Goal: Task Accomplishment & Management: Use online tool/utility

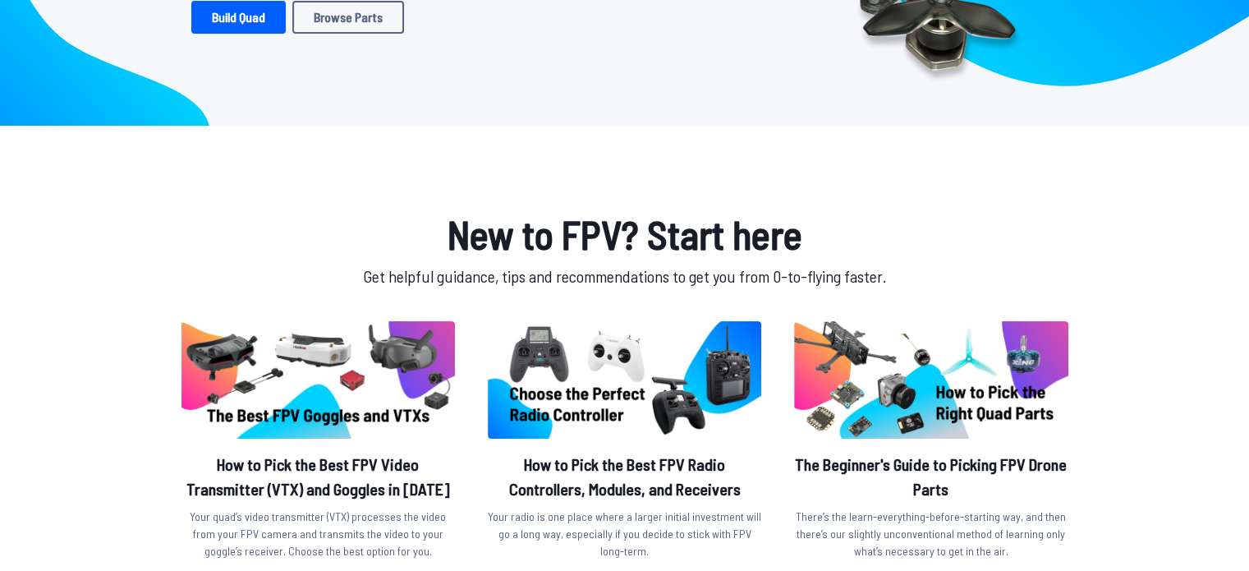
scroll to position [246, 0]
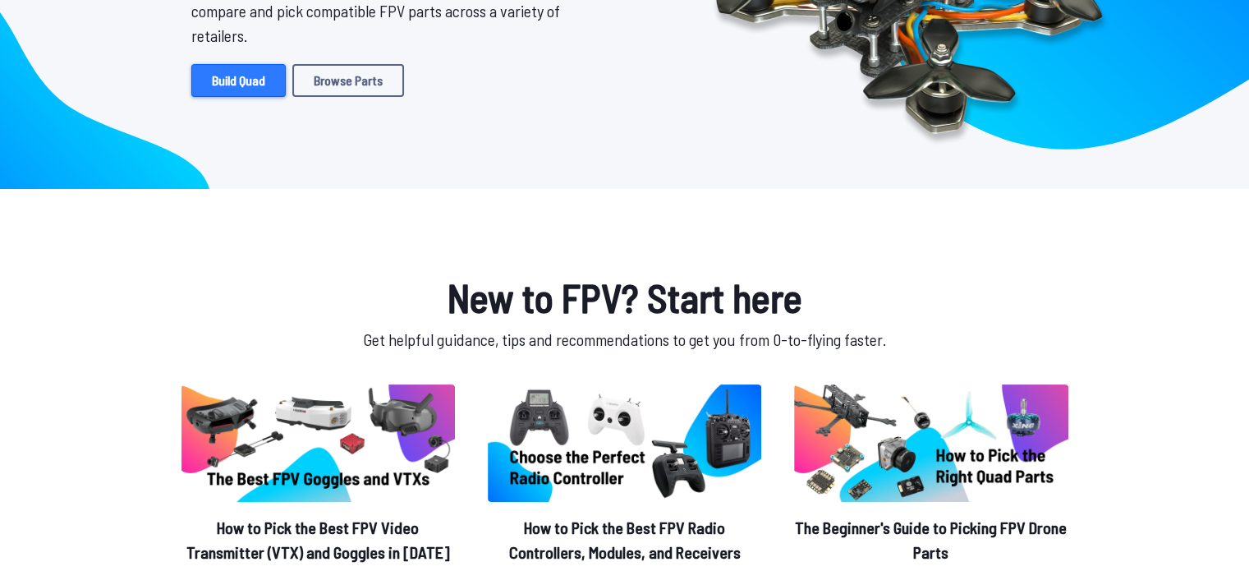
click at [263, 75] on link "Build Quad" at bounding box center [238, 80] width 94 height 33
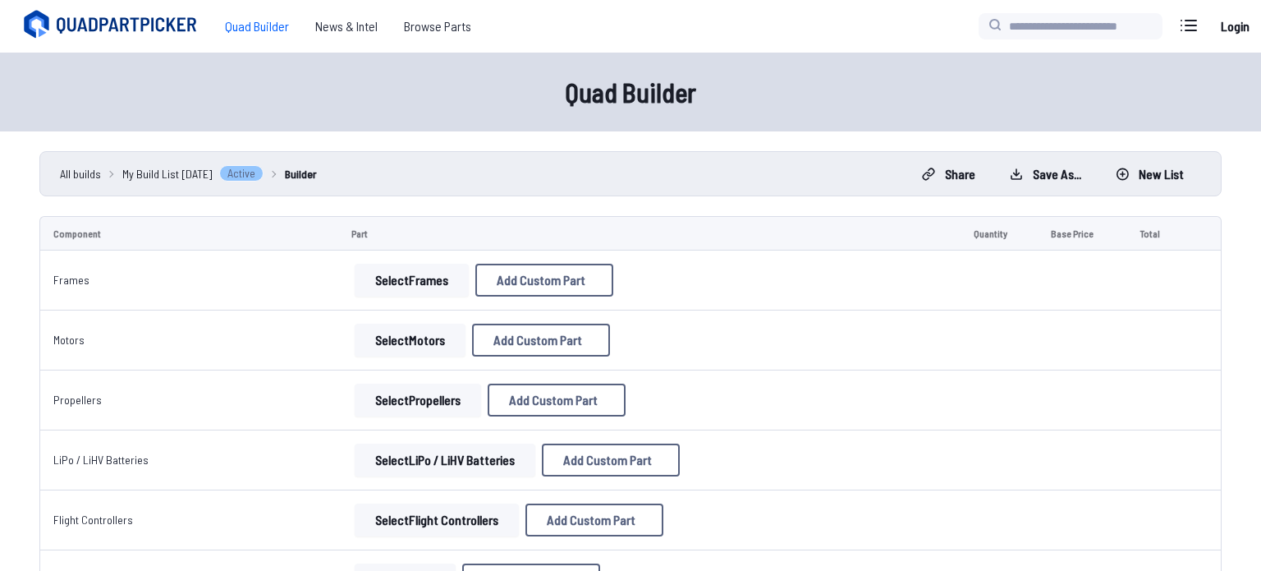
select select "**********"
click at [539, 149] on input at bounding box center [631, 166] width 349 height 35
click at [772, 69] on button at bounding box center [785, 81] width 40 height 24
click at [778, 57] on div "Quad Builder" at bounding box center [630, 92] width 1261 height 79
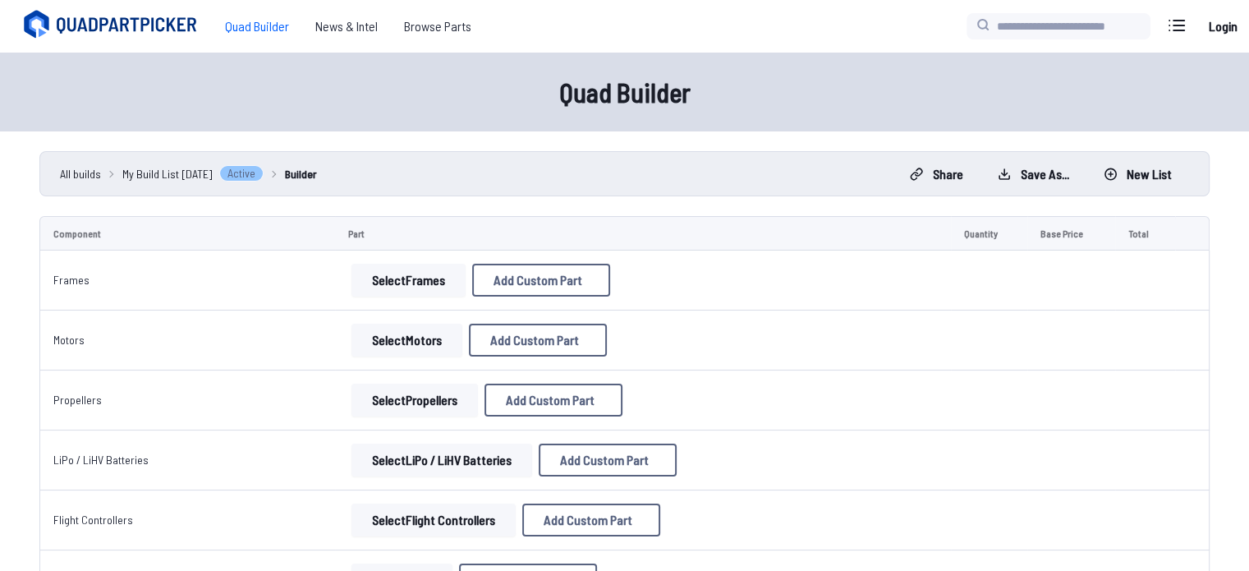
click at [771, 57] on div "Quad Builder" at bounding box center [624, 92] width 1249 height 79
click at [535, 287] on button "Add Custom Part" at bounding box center [541, 280] width 138 height 33
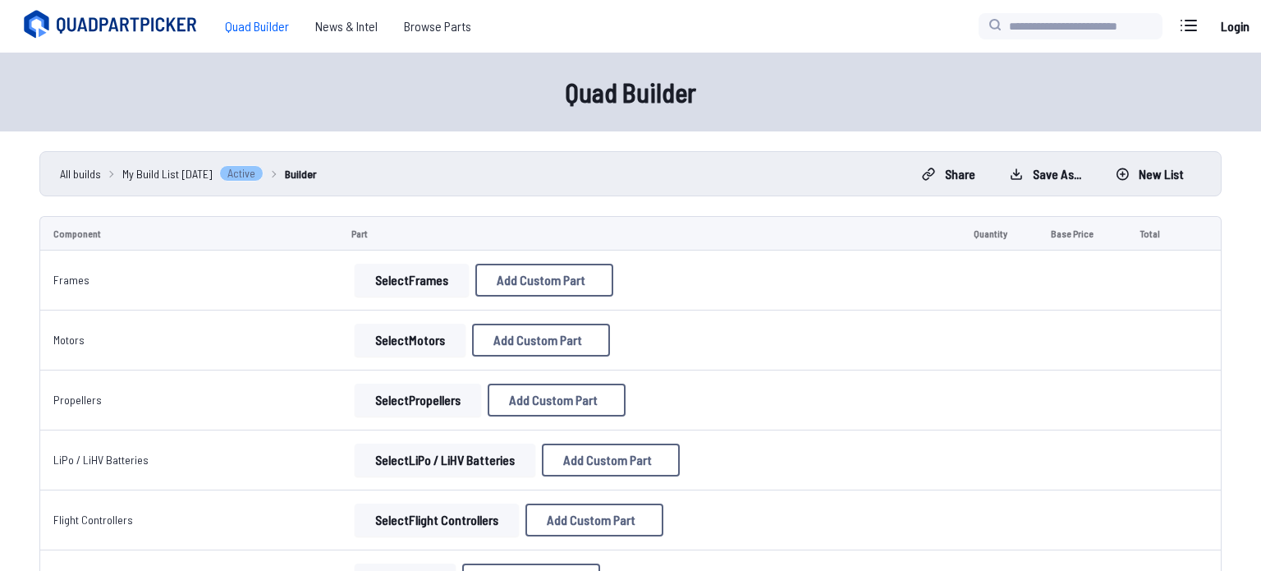
click at [549, 241] on input at bounding box center [631, 258] width 349 height 35
click at [574, 356] on input at bounding box center [631, 338] width 349 height 35
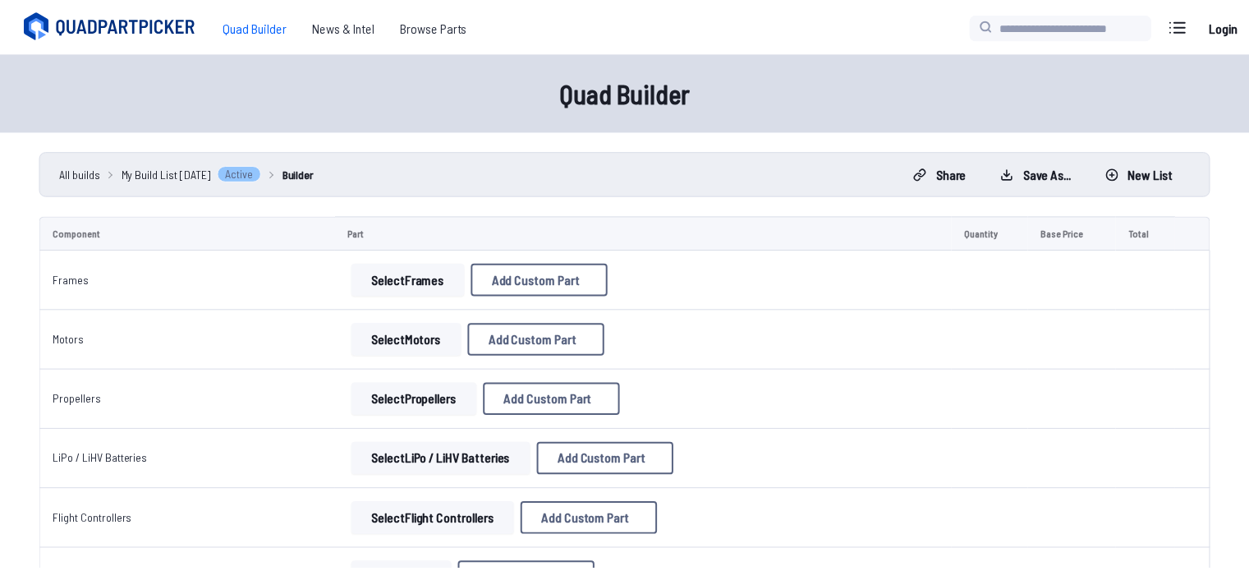
scroll to position [0, 0]
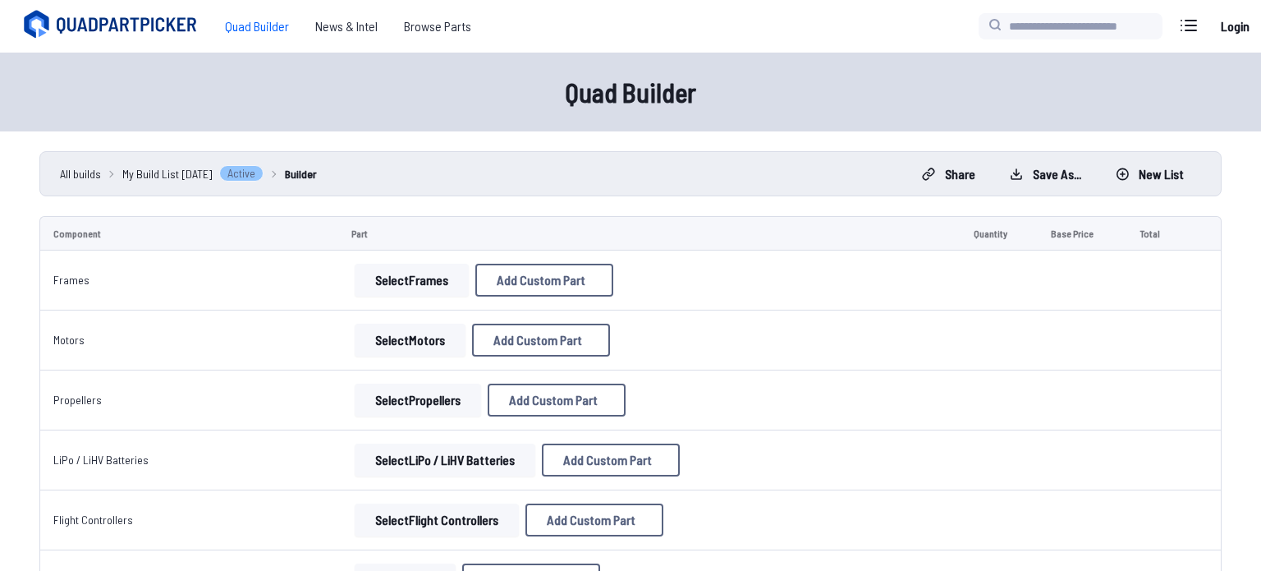
click at [778, 74] on icon at bounding box center [785, 81] width 15 height 15
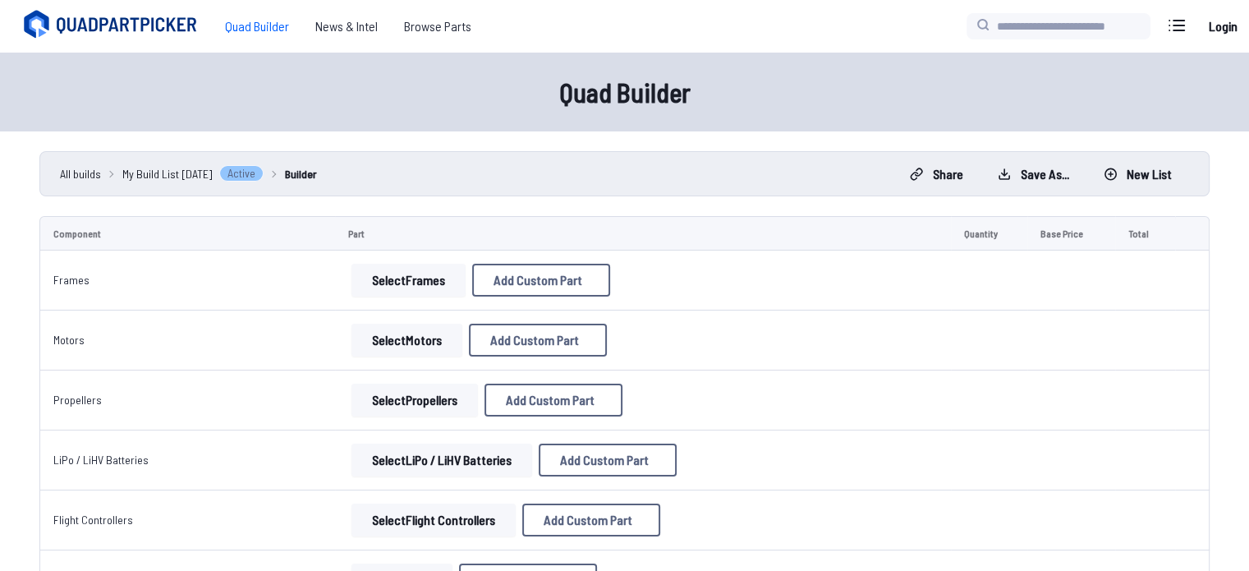
click at [410, 272] on button "Select Frames" at bounding box center [409, 280] width 114 height 33
click at [415, 275] on button "Select Frames" at bounding box center [409, 280] width 114 height 33
click at [417, 287] on button "Select Frames" at bounding box center [409, 280] width 114 height 33
click at [404, 338] on button "Select Motors" at bounding box center [407, 340] width 111 height 33
click at [404, 343] on button "Select Motors" at bounding box center [407, 340] width 111 height 33
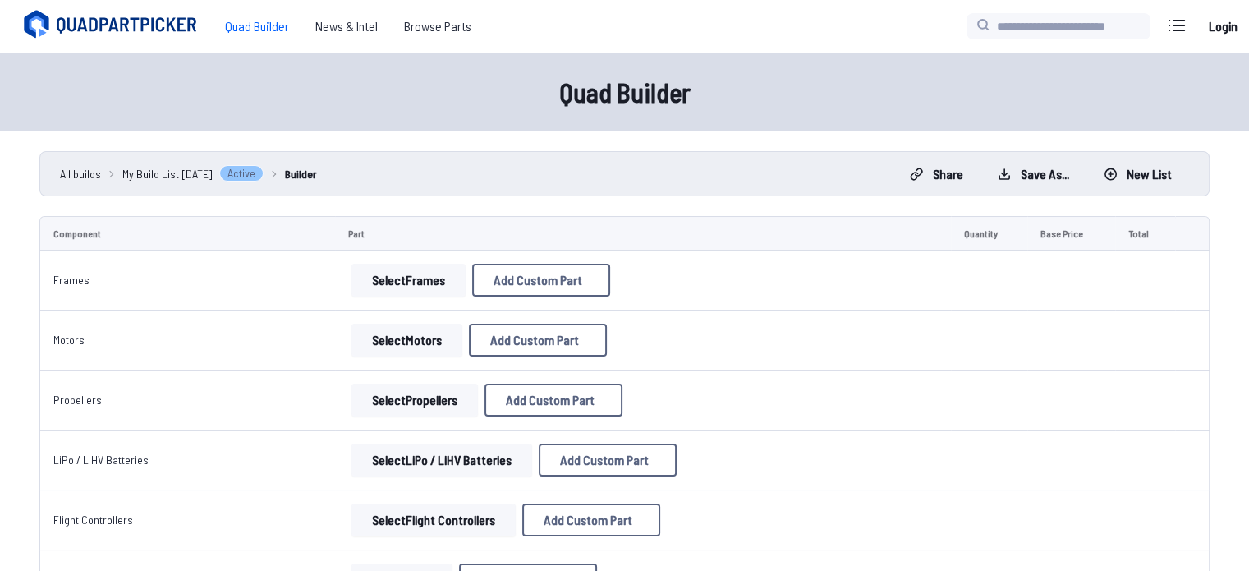
click at [422, 384] on button "Select Propellers" at bounding box center [415, 400] width 126 height 33
click at [404, 267] on button "Select Frames" at bounding box center [409, 280] width 114 height 33
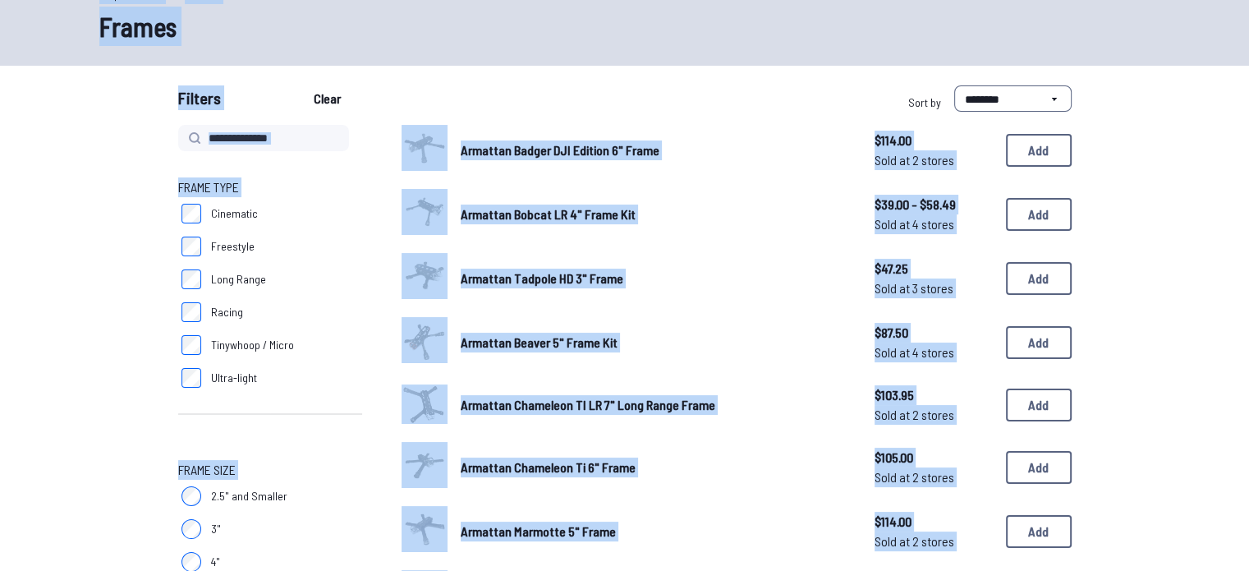
scroll to position [82, 0]
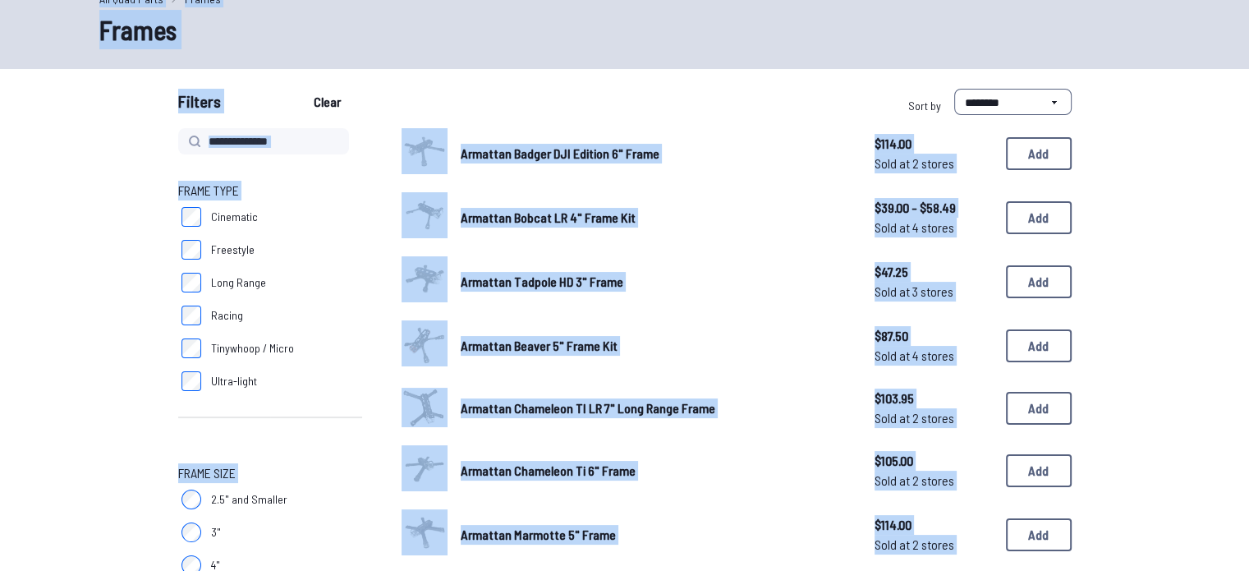
click at [492, 280] on span "Armattan Tadpole HD 3" Frame" at bounding box center [542, 281] width 163 height 16
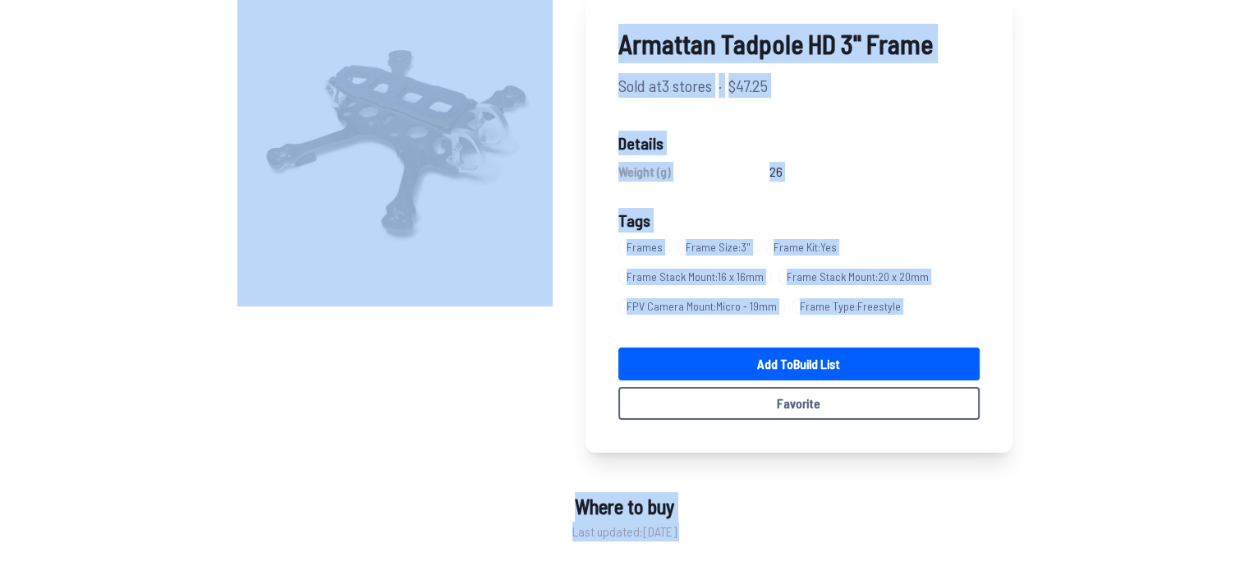
scroll to position [112, 0]
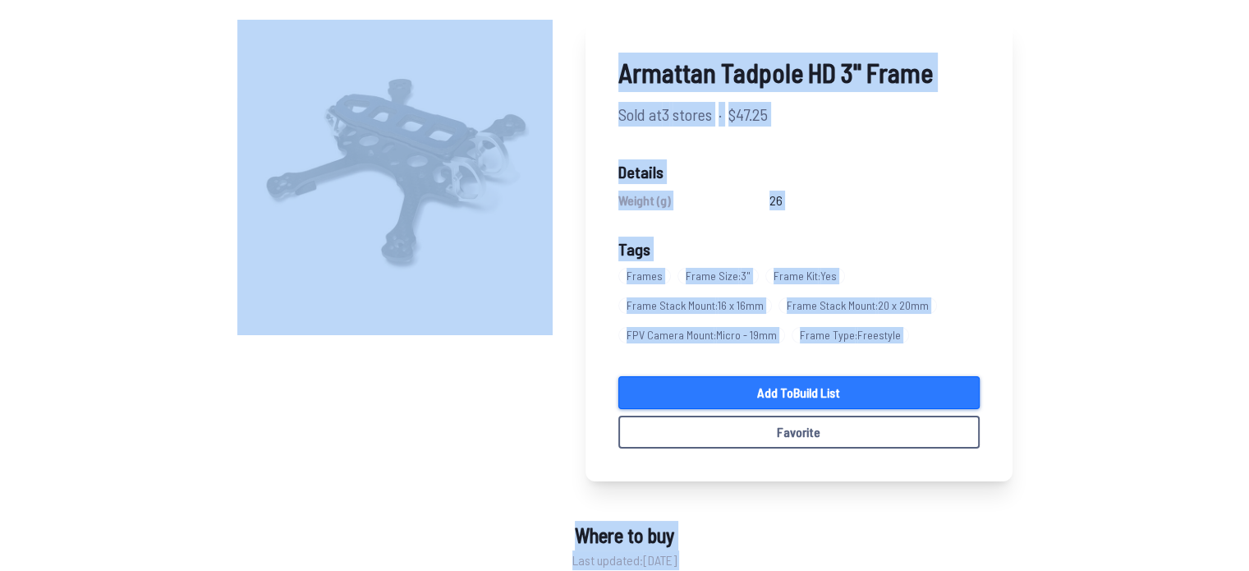
click at [793, 386] on link "Add to Build List" at bounding box center [798, 392] width 361 height 33
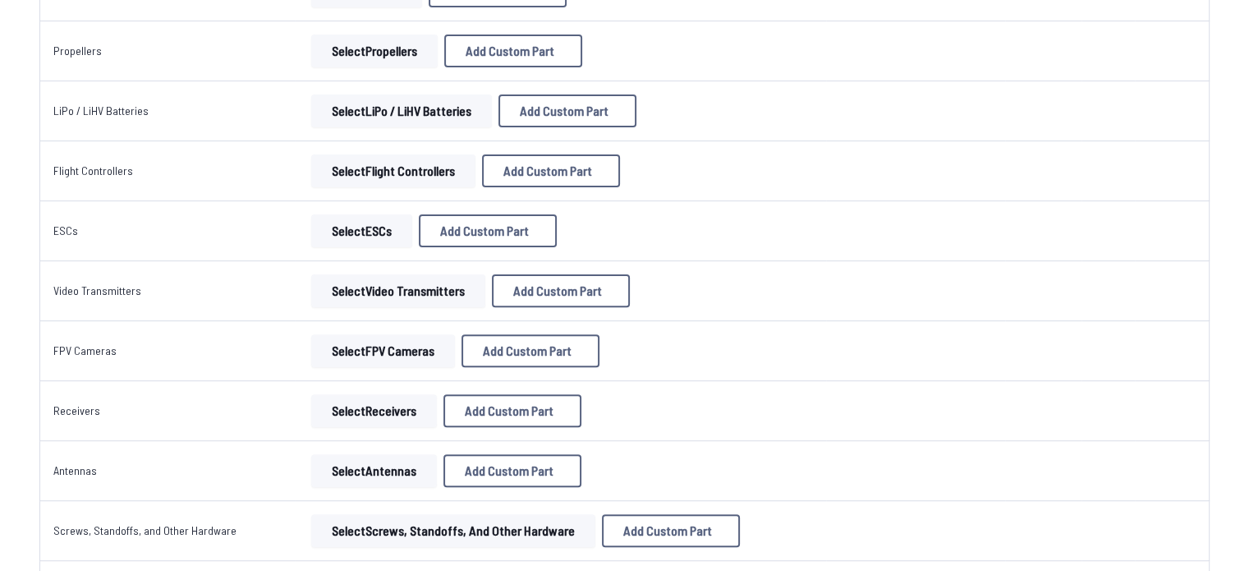
scroll to position [329, 0]
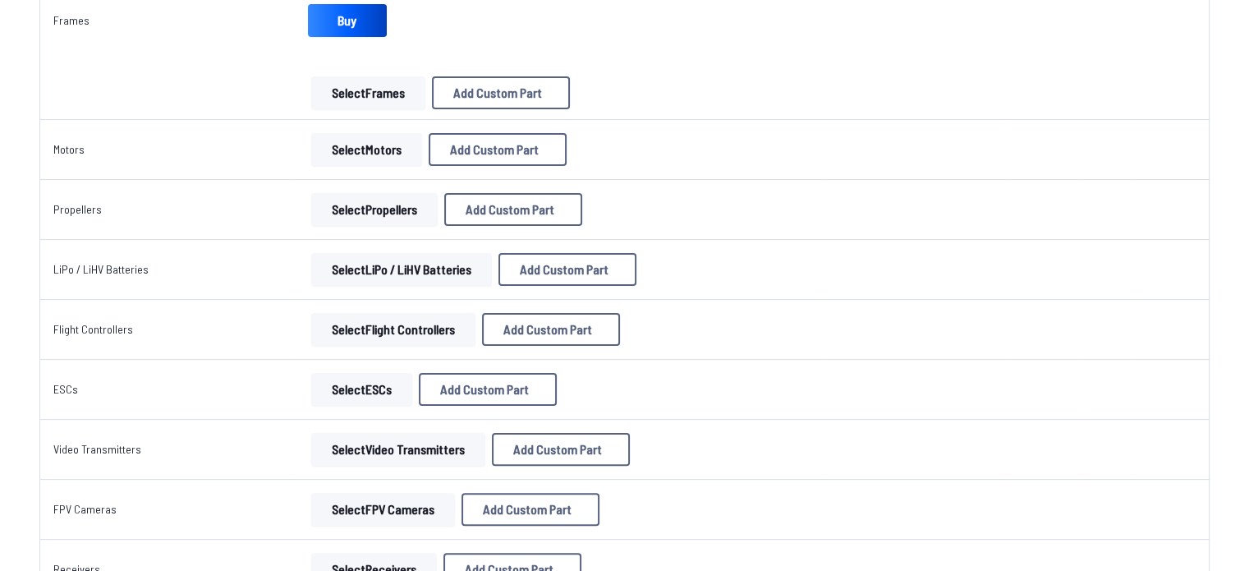
drag, startPoint x: 365, startPoint y: 95, endPoint x: 341, endPoint y: 154, distance: 63.0
click at [341, 154] on button "Select Motors" at bounding box center [366, 149] width 111 height 33
click at [341, 151] on button "Select Motors" at bounding box center [366, 149] width 111 height 33
click at [346, 147] on button "Select Motors" at bounding box center [366, 149] width 111 height 33
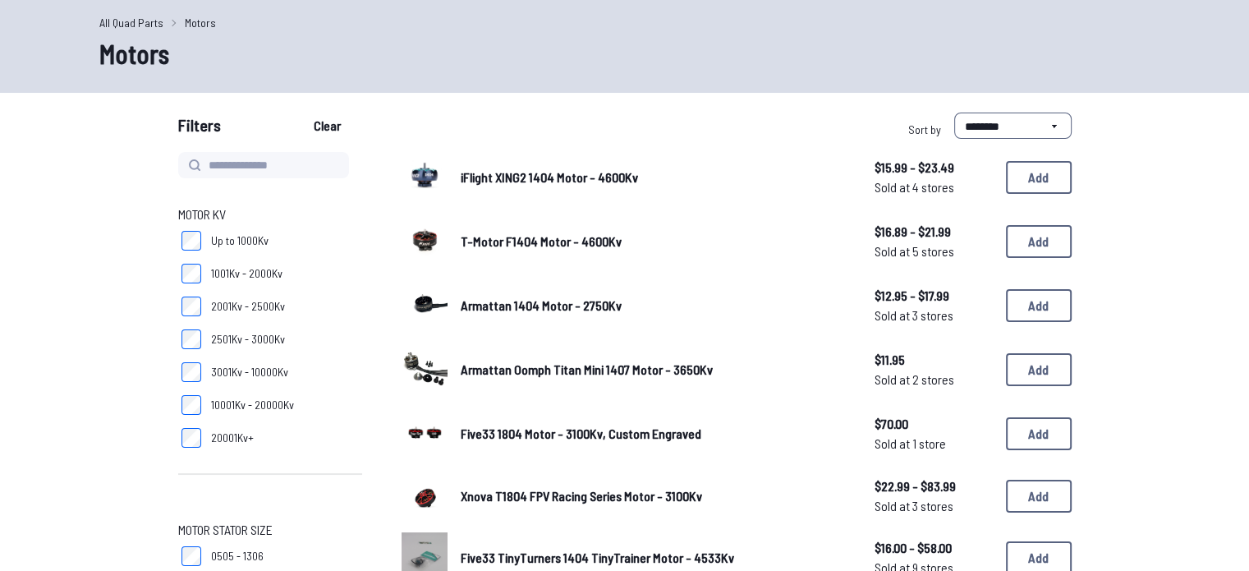
scroll to position [49, 0]
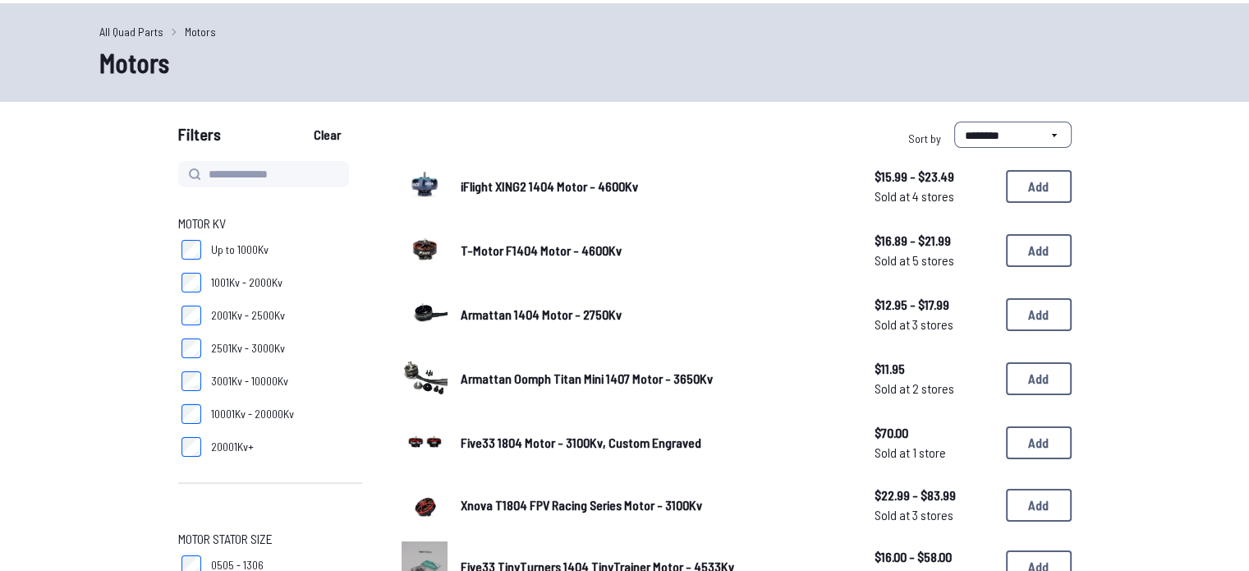
click at [577, 188] on span "iFlight XING2 1404 Motor - 4600Kv" at bounding box center [549, 186] width 177 height 16
click at [564, 182] on span "iFlight XING2 1404 Motor - 4600Kv" at bounding box center [549, 186] width 177 height 16
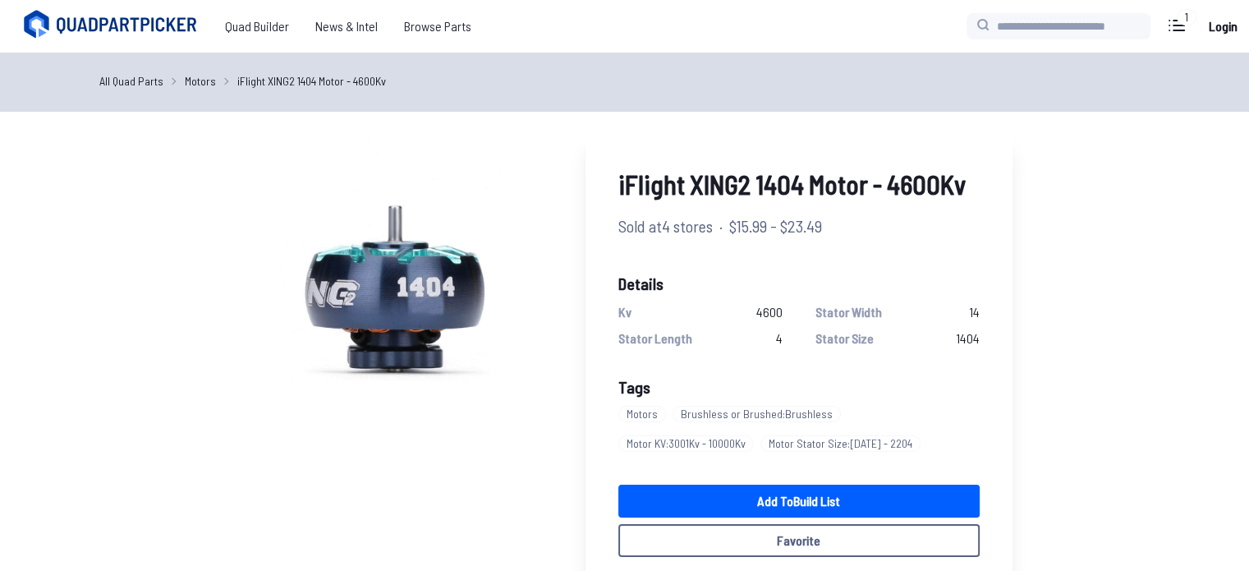
click at [1020, 193] on div "iFlight XING2 1404 Motor - 4600Kv Sold at 4 stores · $15.99 - $23.49 Details Kv…" at bounding box center [625, 548] width 933 height 834
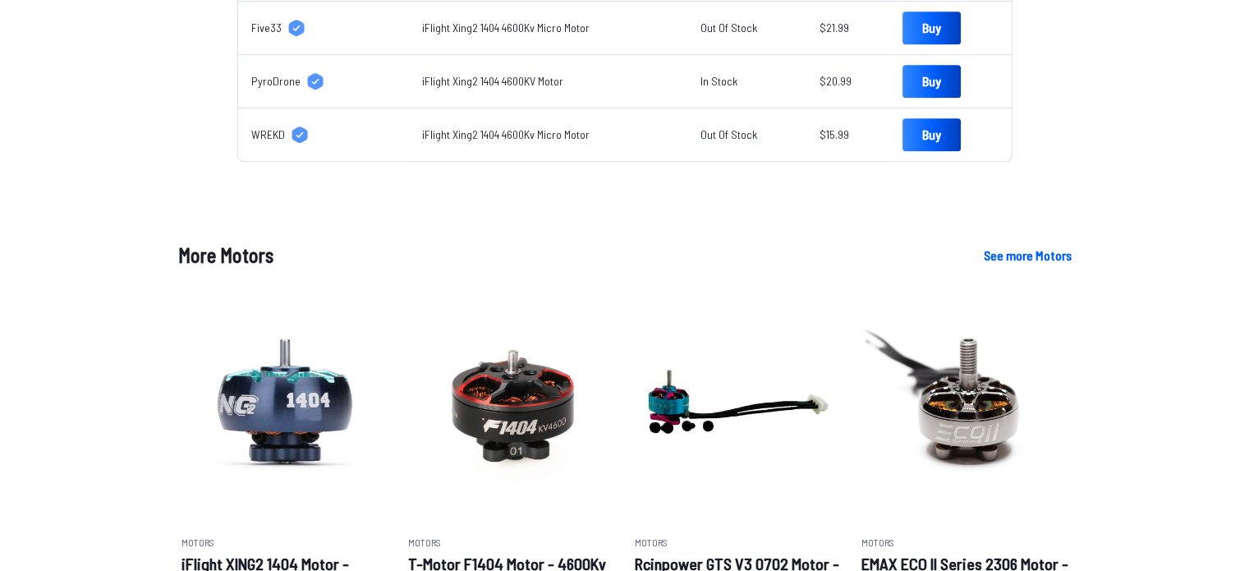
drag, startPoint x: 843, startPoint y: 241, endPoint x: 795, endPoint y: 257, distance: 51.2
click at [755, 332] on img at bounding box center [738, 401] width 207 height 237
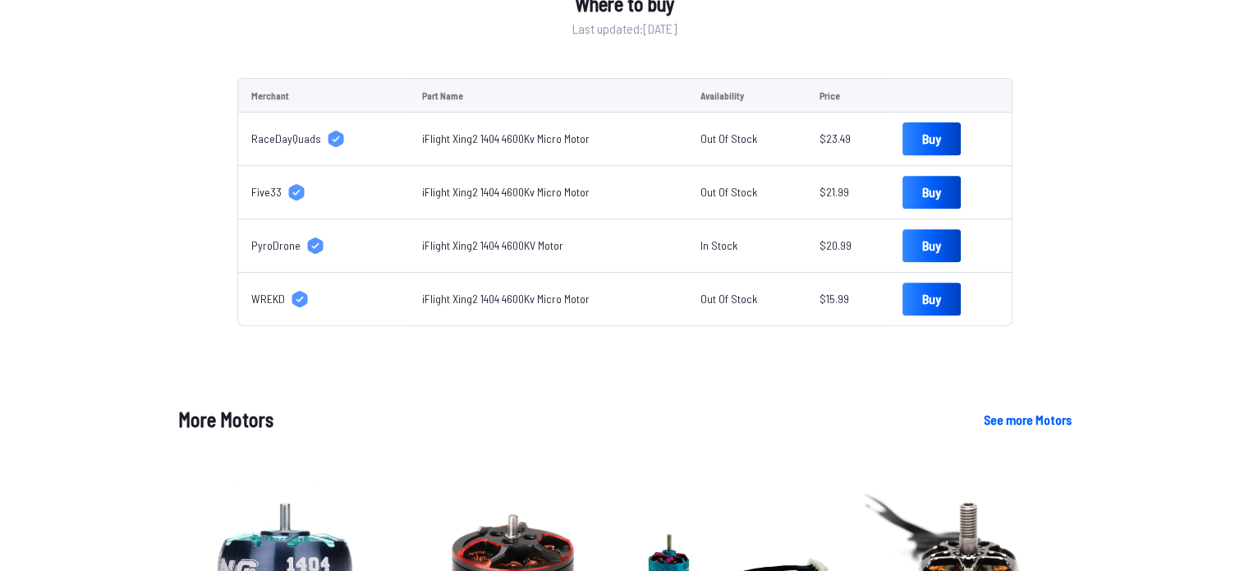
drag, startPoint x: 846, startPoint y: 167, endPoint x: 750, endPoint y: 23, distance: 172.9
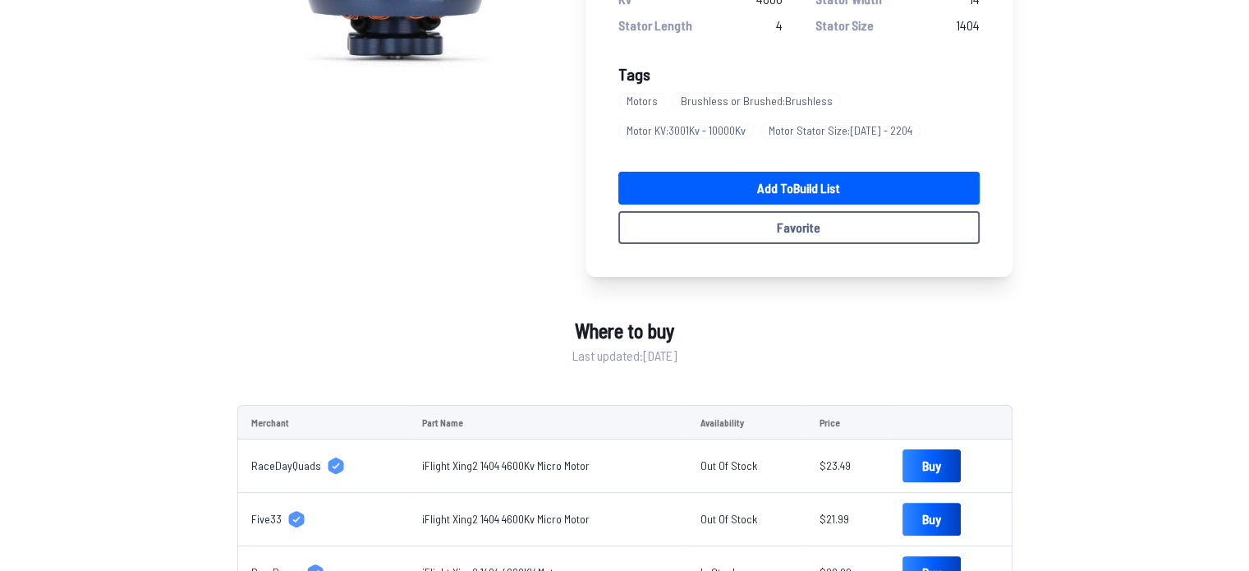
scroll to position [229, 0]
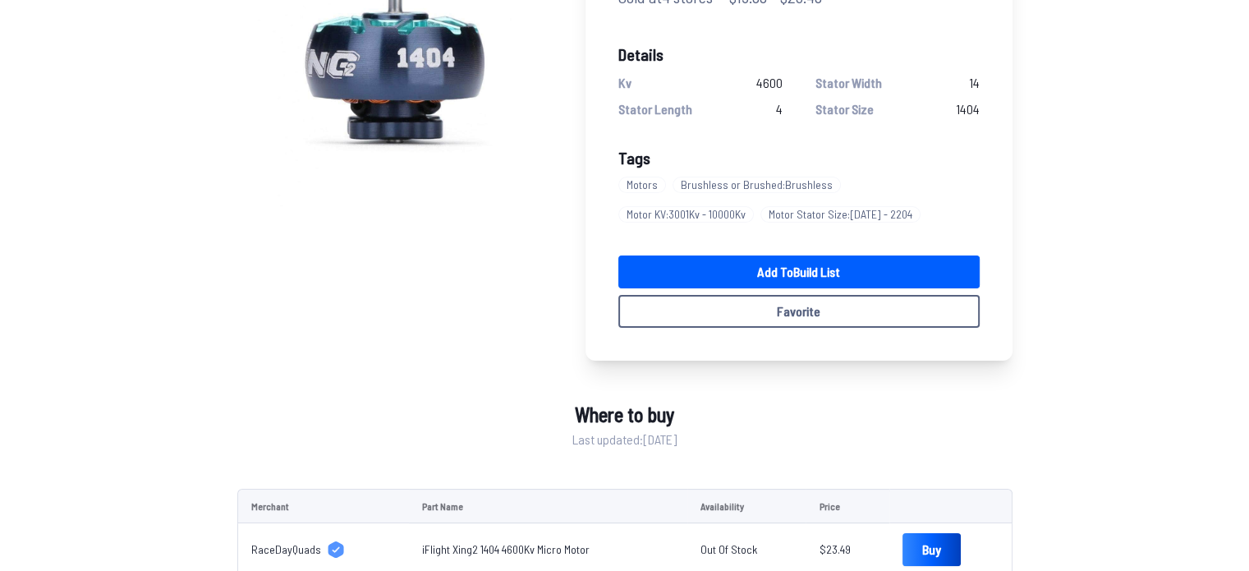
click at [800, 266] on link "Add to Build List" at bounding box center [798, 271] width 361 height 33
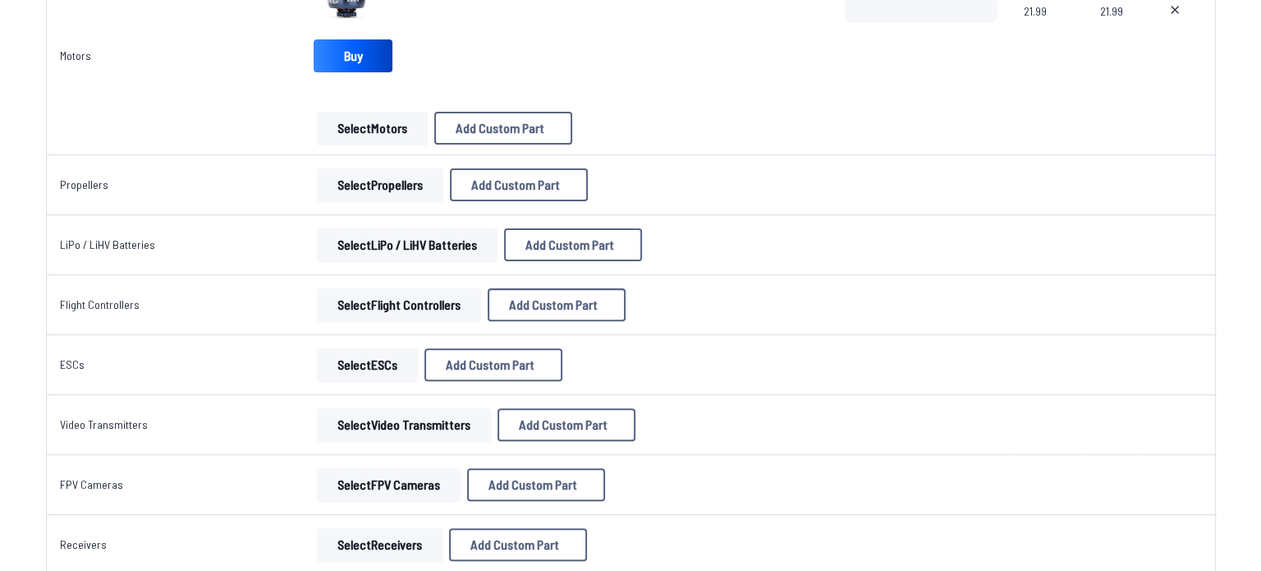
scroll to position [493, 0]
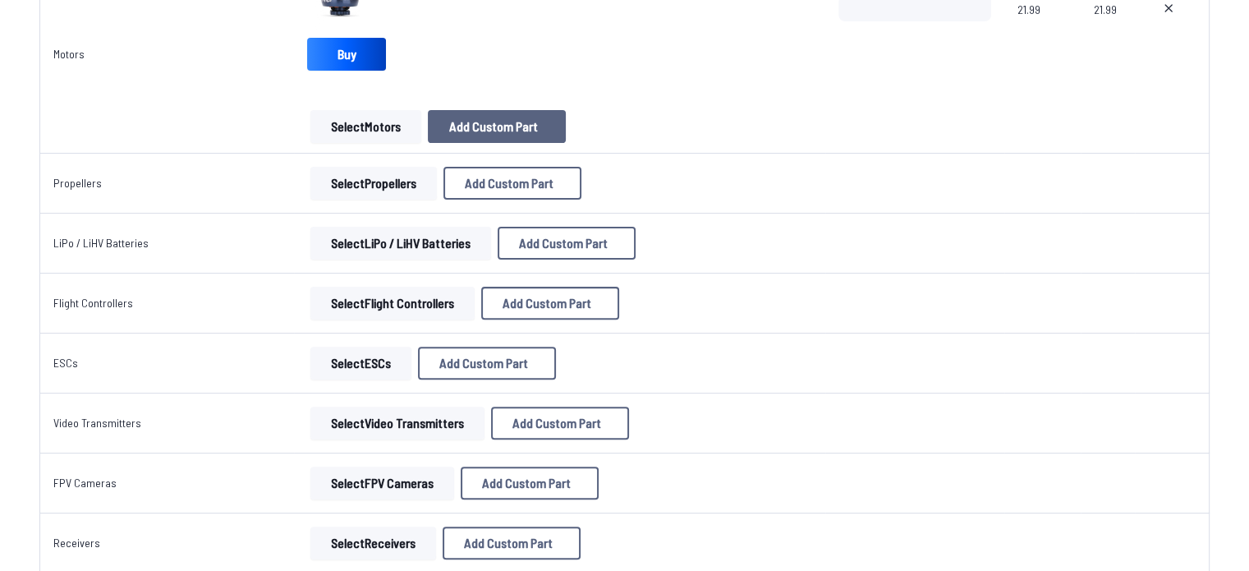
click at [517, 126] on span "Add Custom Part" at bounding box center [493, 126] width 89 height 13
select select "**********"
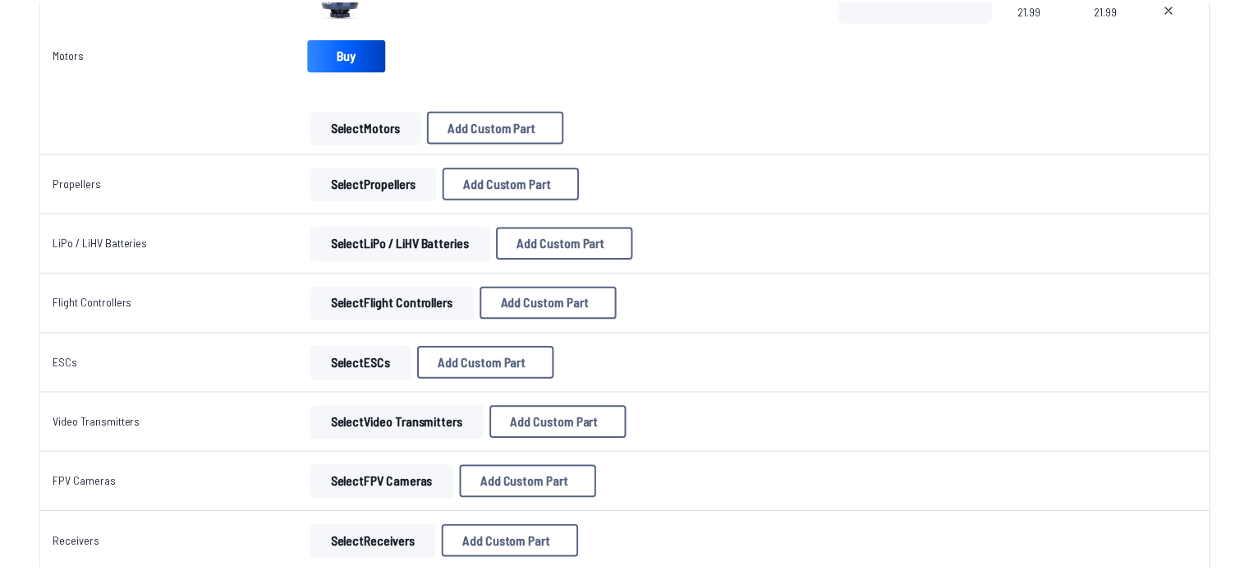
scroll to position [0, 0]
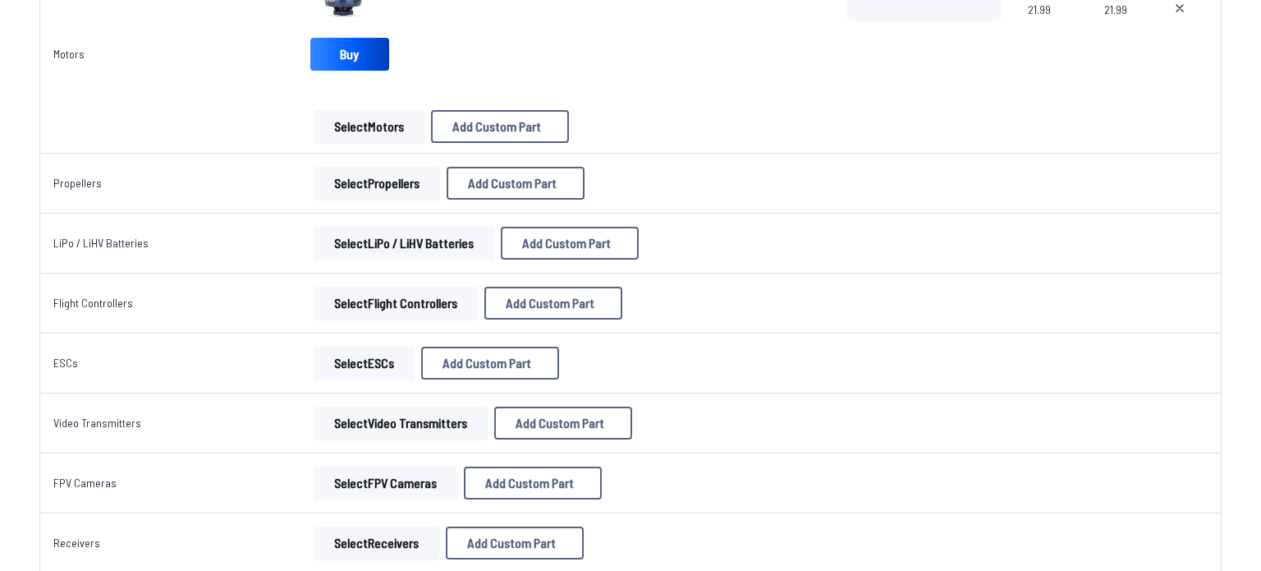
drag, startPoint x: 779, startPoint y: 54, endPoint x: 727, endPoint y: 85, distance: 60.7
click at [782, 77] on icon at bounding box center [785, 80] width 7 height 7
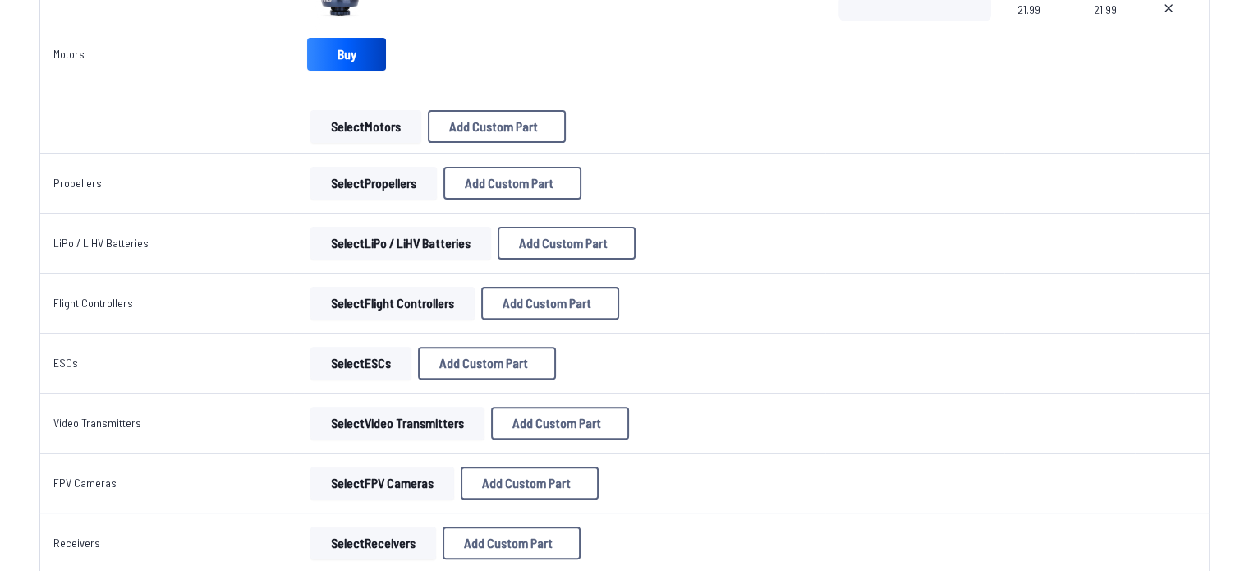
click at [358, 172] on button "Select Propellers" at bounding box center [373, 183] width 126 height 33
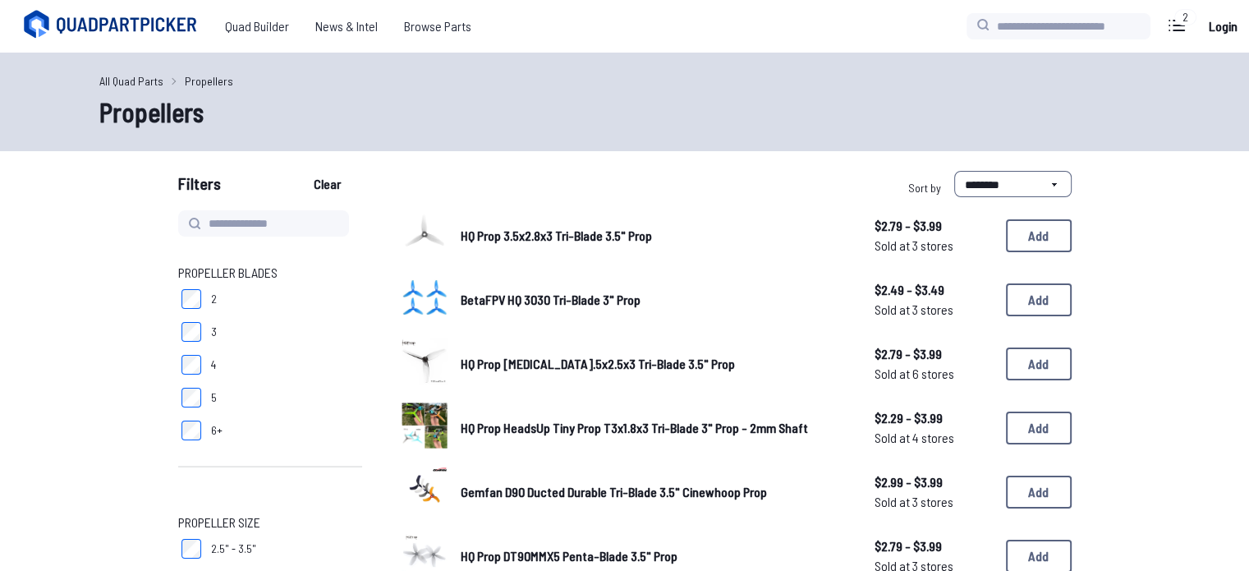
scroll to position [82, 0]
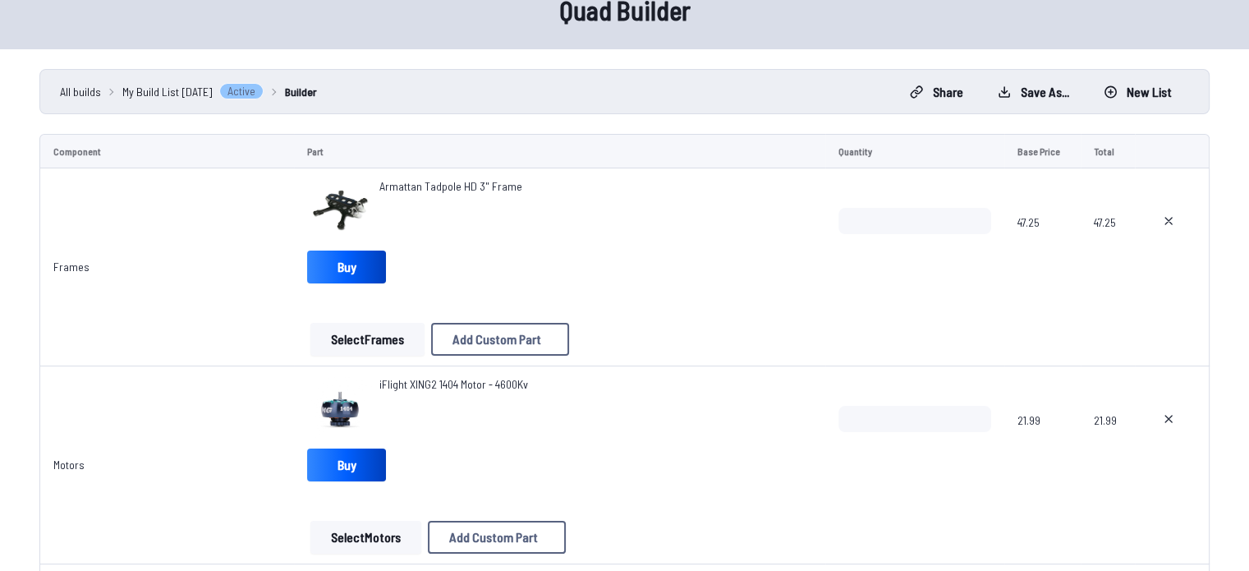
scroll to position [493, 0]
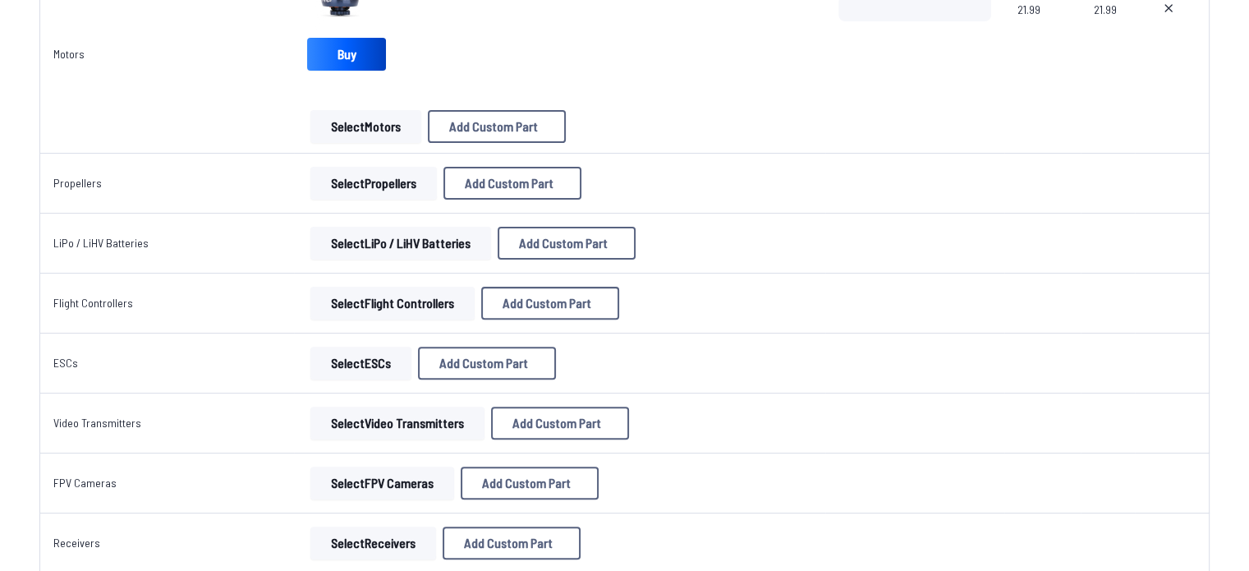
click at [350, 34] on div "iFlight XING2 1404 Motor - 4600Kv Buy Select Motors Add Custom Part Add Custom …" at bounding box center [559, 54] width 505 height 177
click at [370, 191] on button "Select Propellers" at bounding box center [373, 183] width 126 height 33
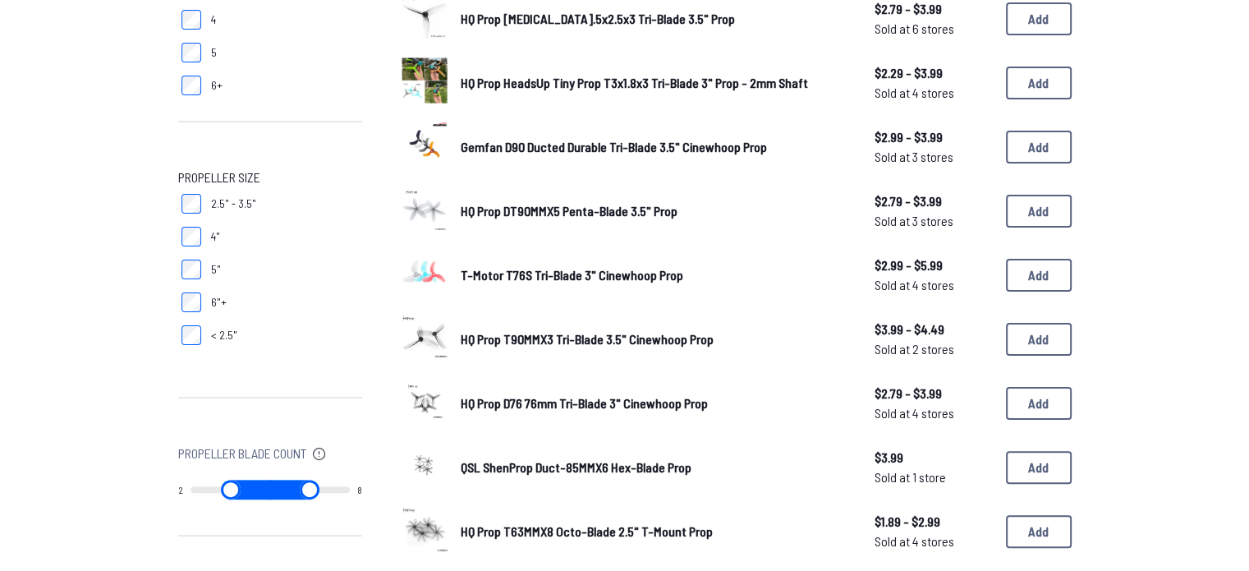
scroll to position [209, 0]
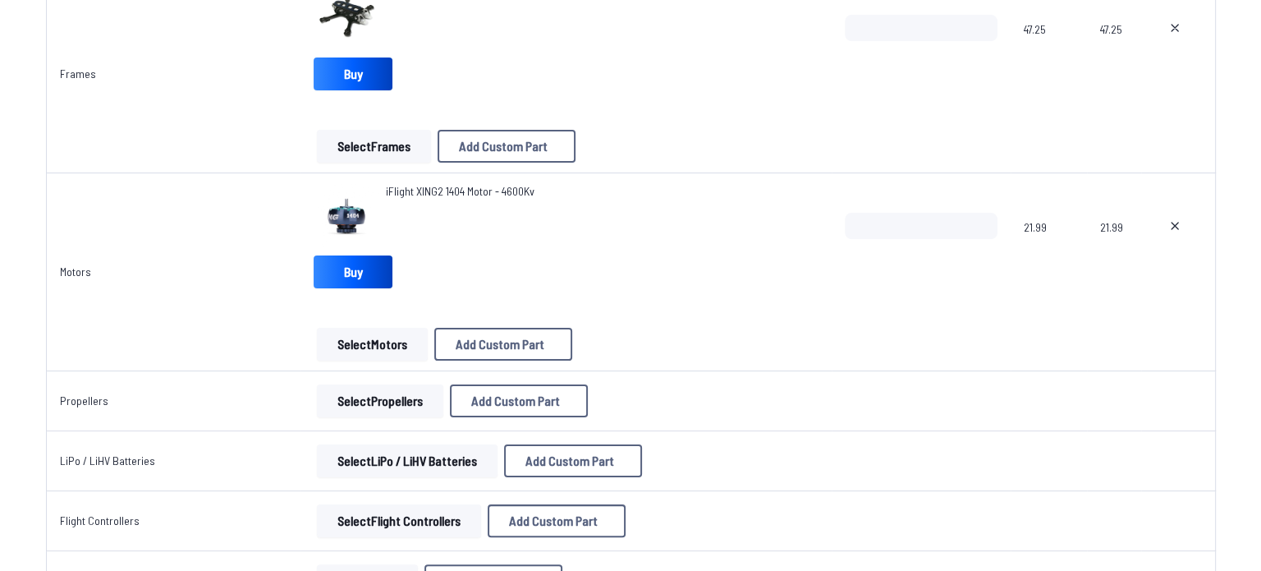
scroll to position [246, 0]
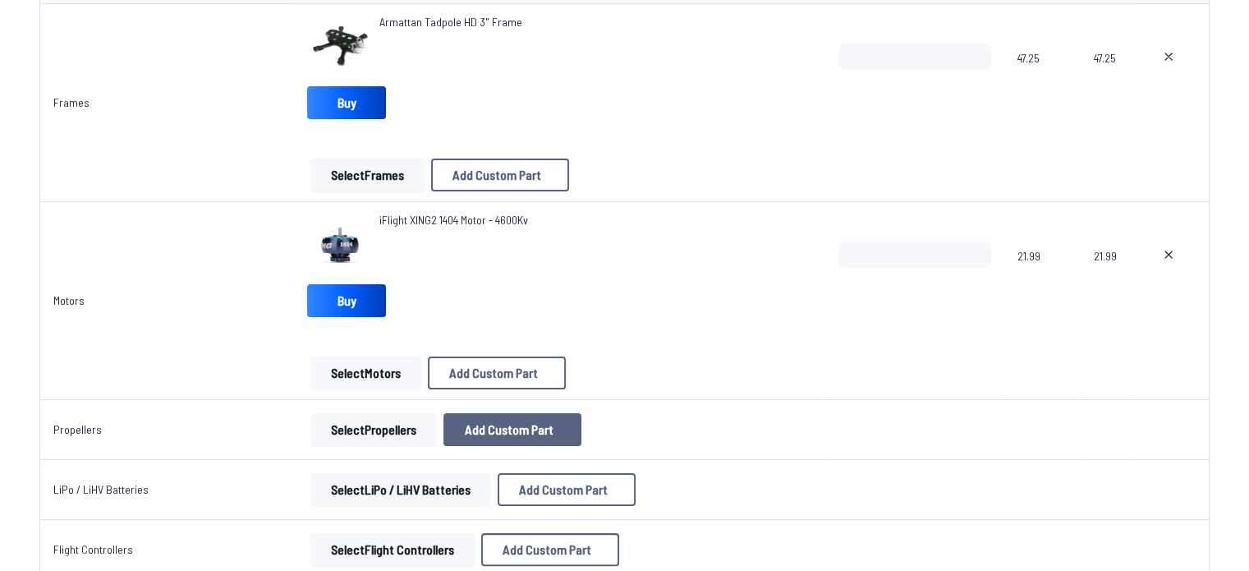
click at [510, 436] on span "Add Custom Part" at bounding box center [509, 429] width 89 height 13
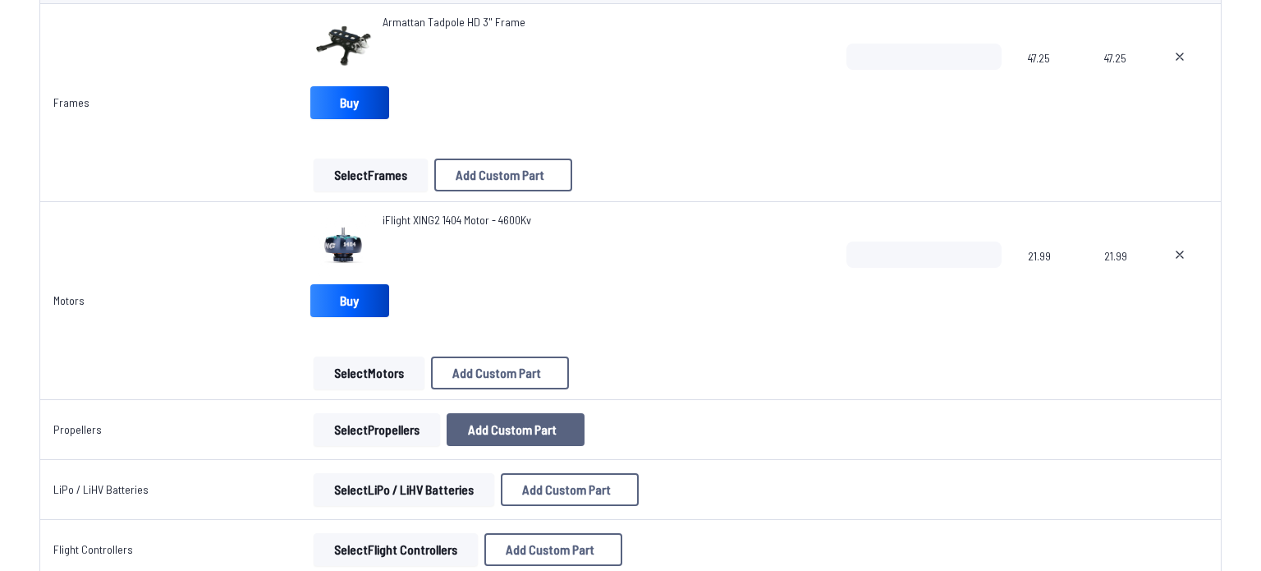
select select "**********"
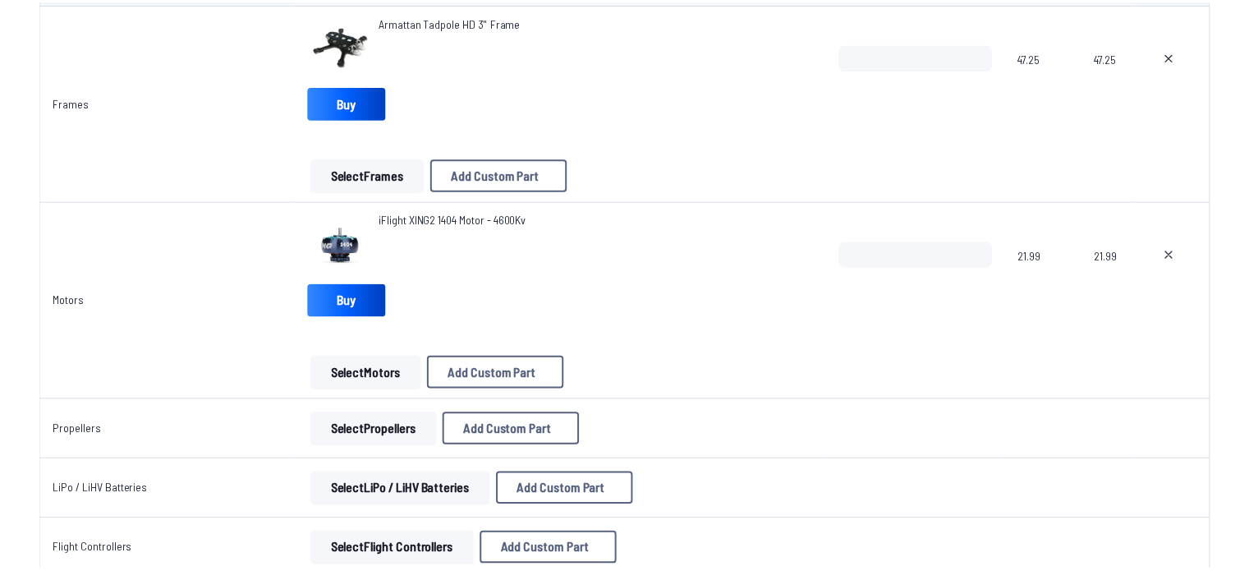
scroll to position [0, 0]
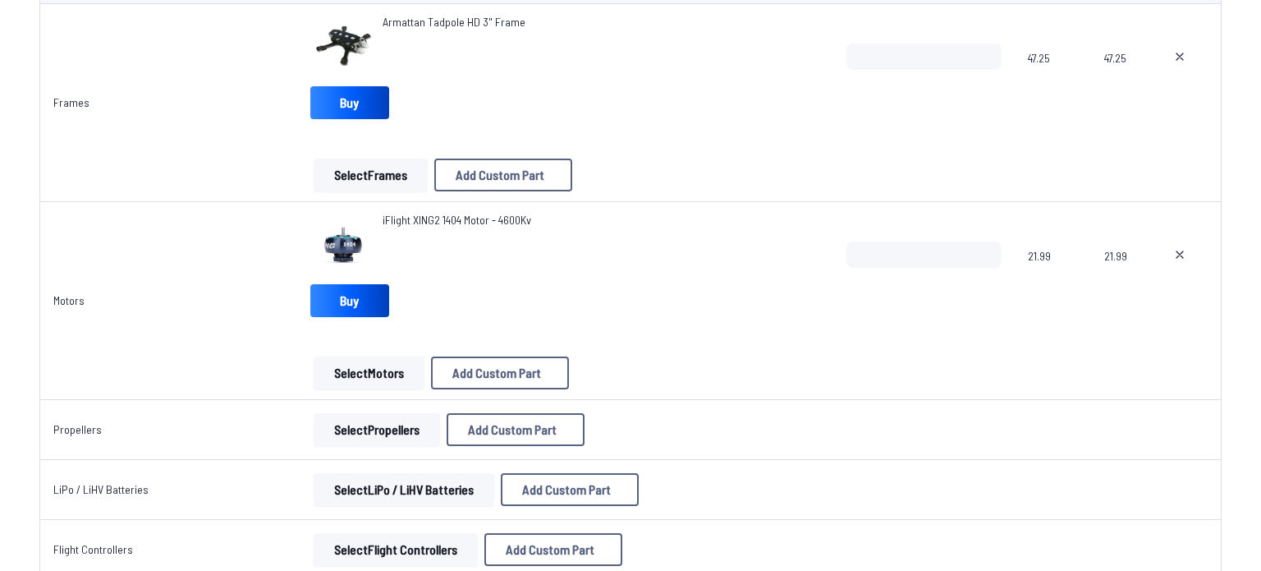
click at [568, 152] on input at bounding box center [631, 166] width 349 height 35
click at [782, 77] on icon at bounding box center [785, 80] width 7 height 7
